Goal: Task Accomplishment & Management: Manage account settings

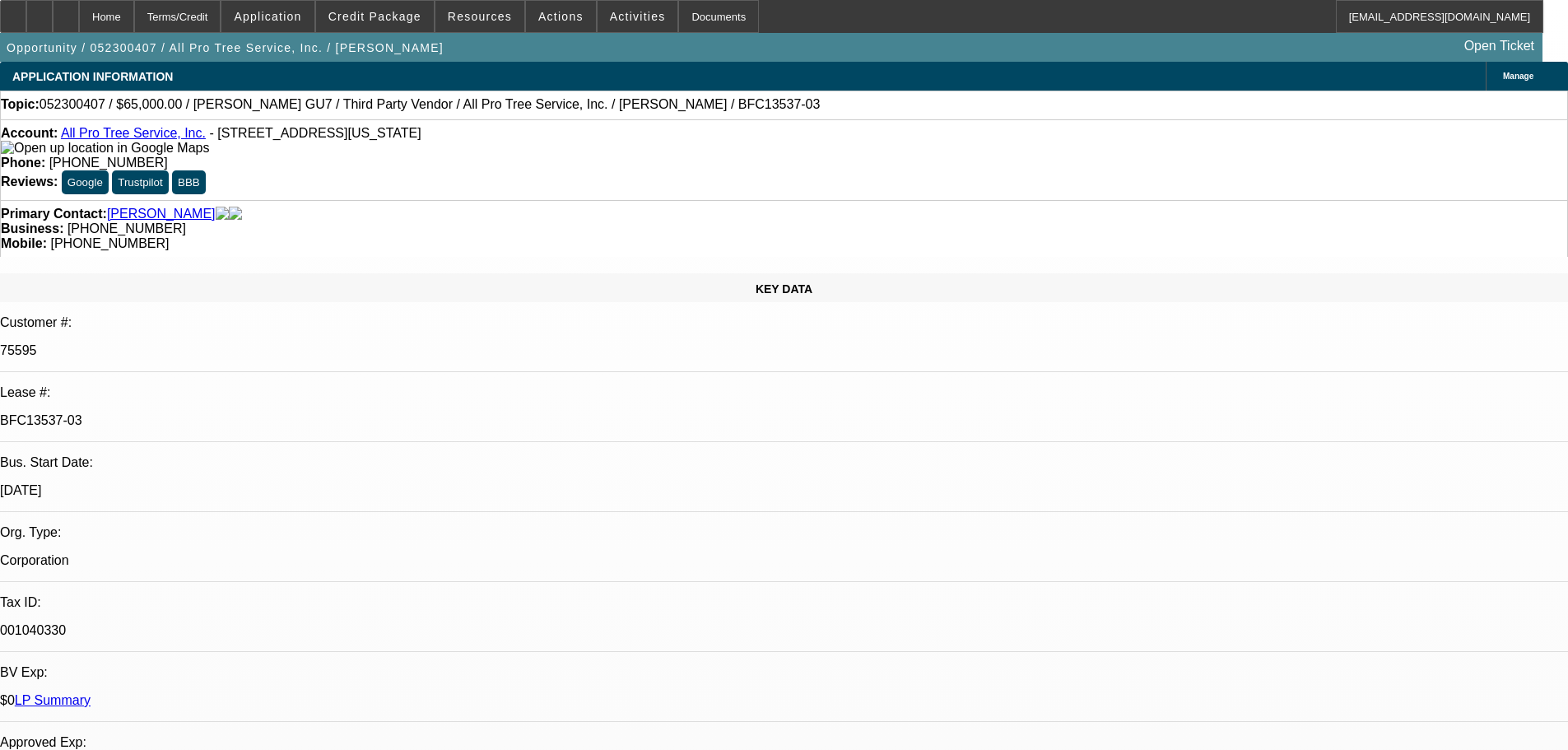
select select "0"
select select "6"
select select "0"
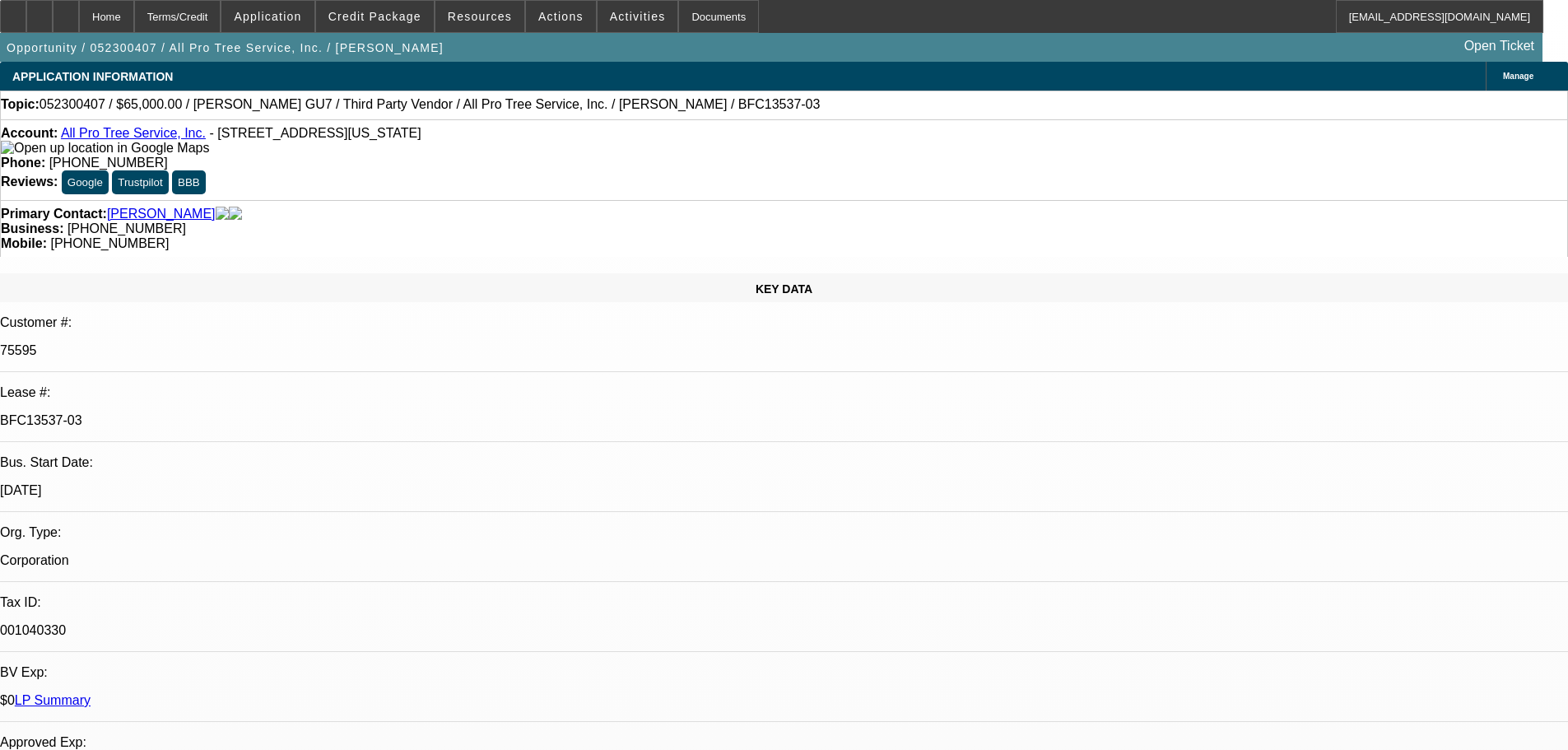
select select "0"
select select "6"
select select "0"
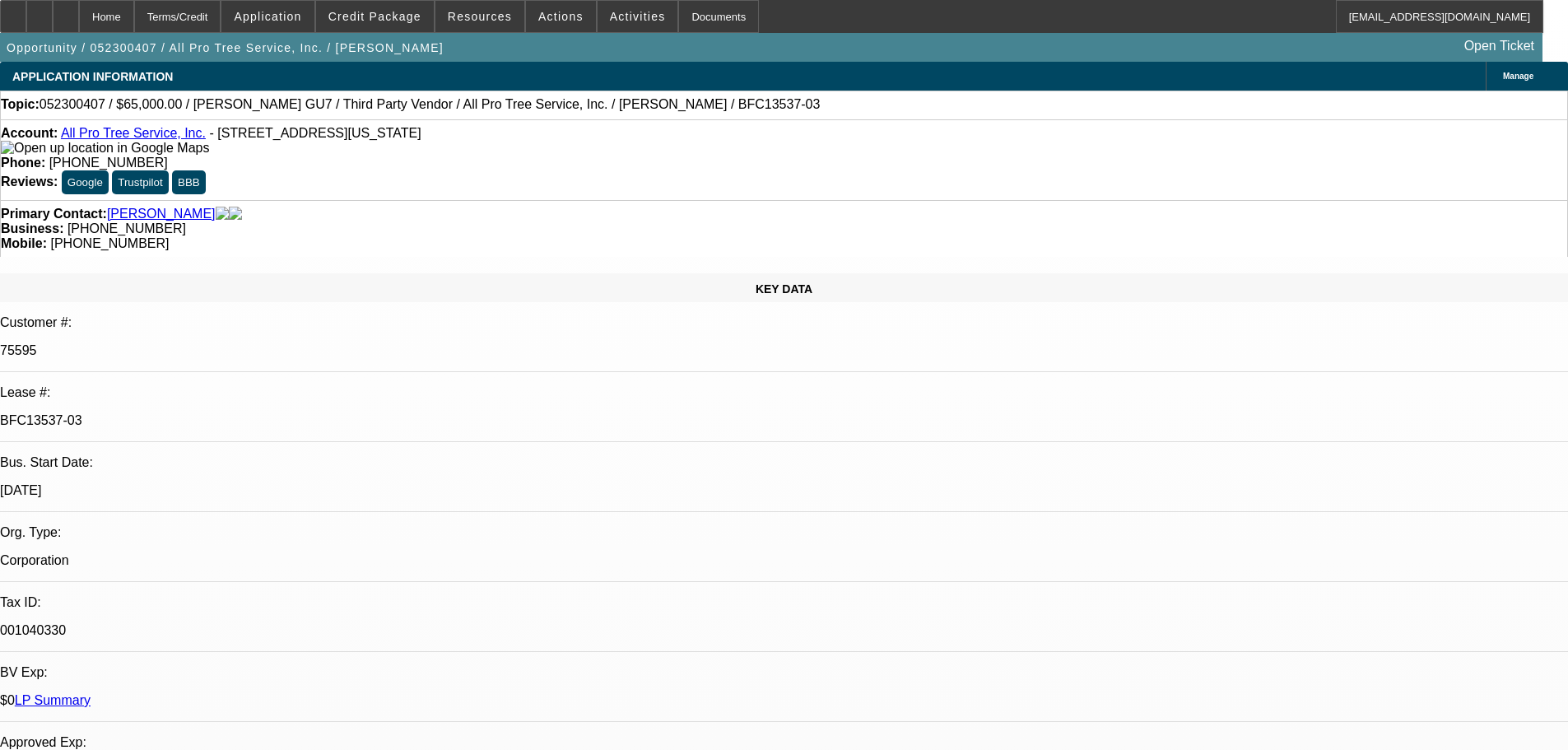
select select "0"
select select "6"
select select "0"
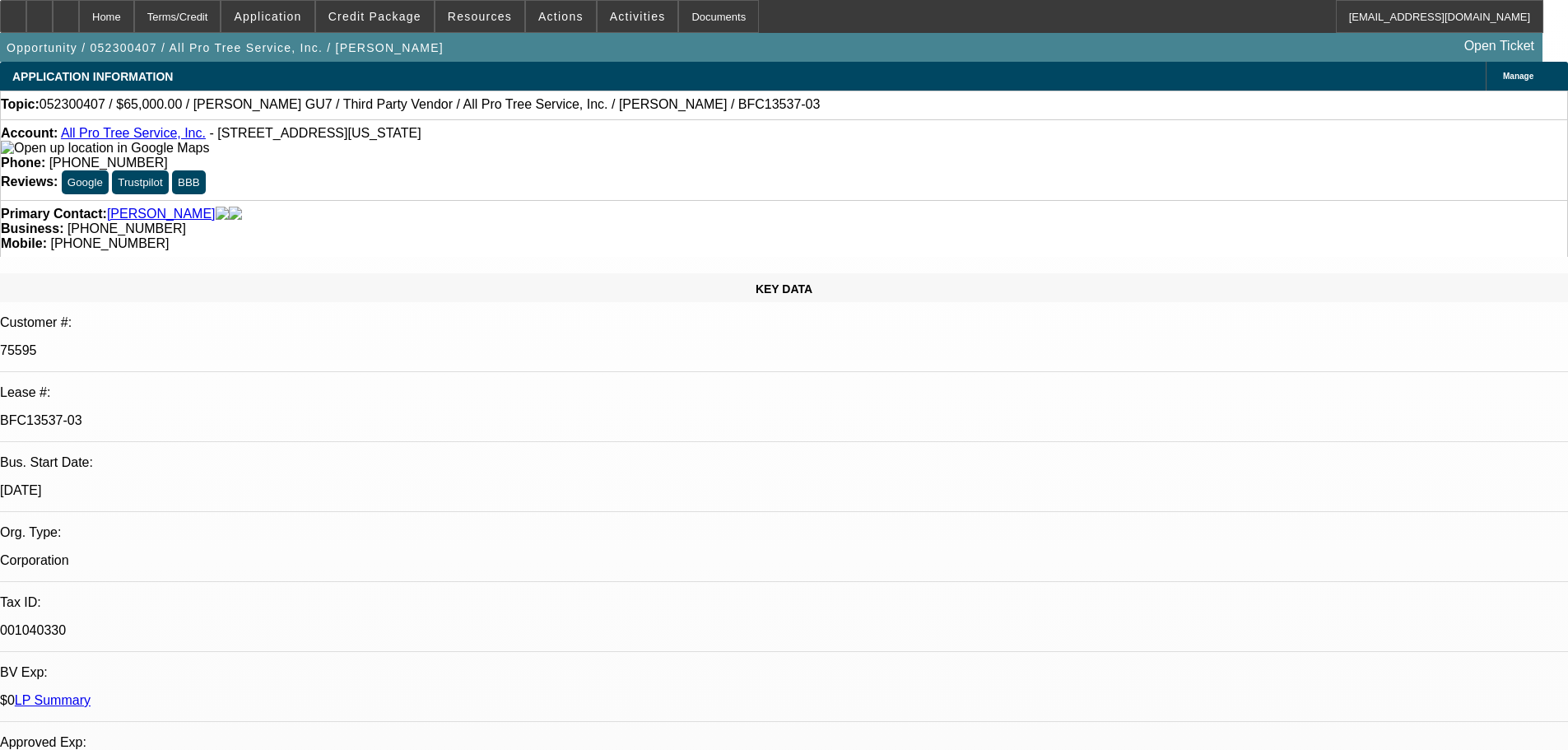
select select "6"
click at [370, 27] on span at bounding box center [374, 16] width 117 height 40
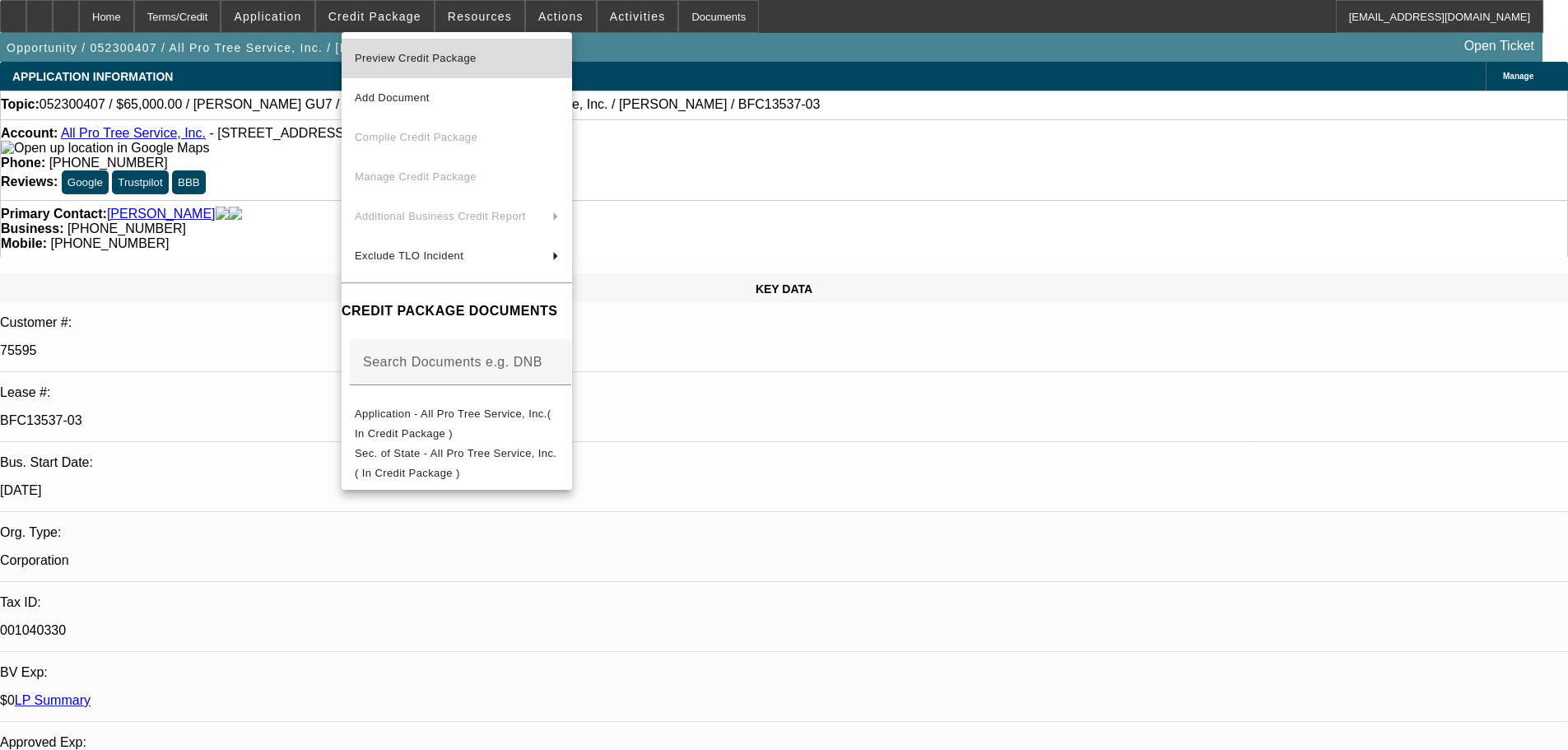
click at [388, 57] on span "Preview Credit Package" at bounding box center [416, 57] width 122 height 12
